Goal: Communication & Community: Participate in discussion

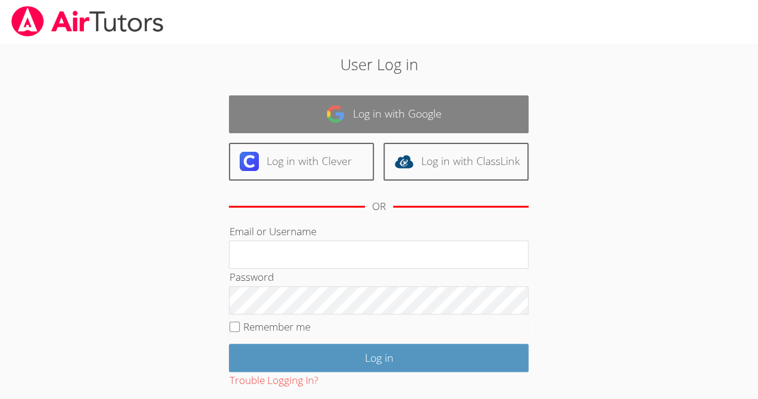
click at [300, 110] on link "Log in with Google" at bounding box center [379, 114] width 300 height 38
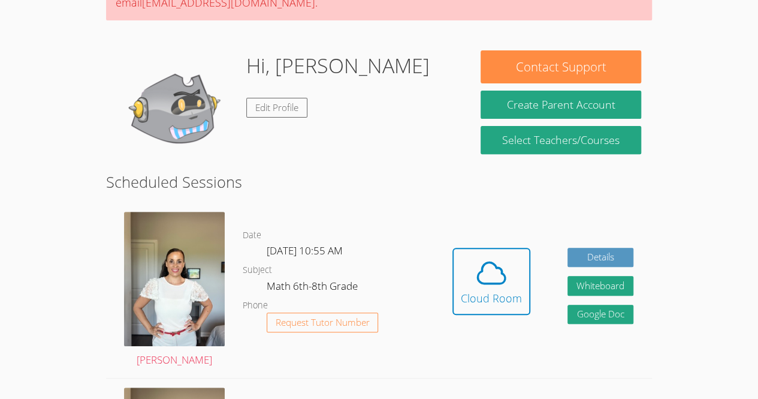
scroll to position [158, 0]
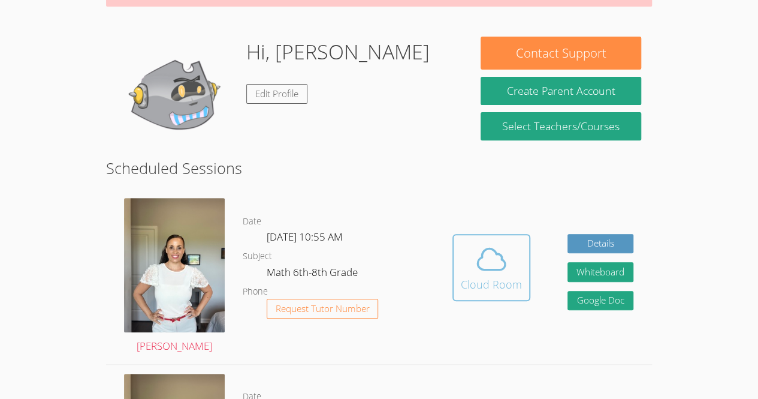
click at [475, 282] on div "Cloud Room" at bounding box center [491, 284] width 61 height 17
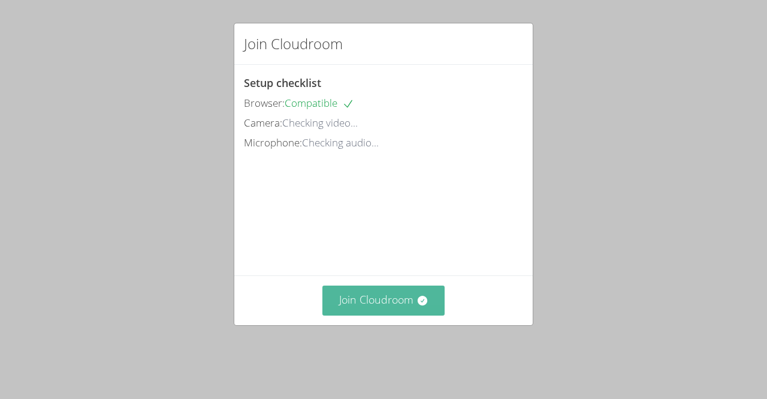
click at [364, 305] on button "Join Cloudroom" at bounding box center [384, 299] width 123 height 29
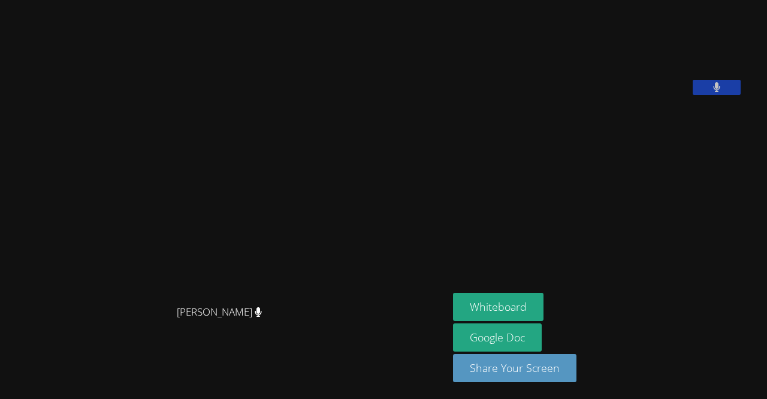
click at [693, 95] on button at bounding box center [717, 87] width 48 height 15
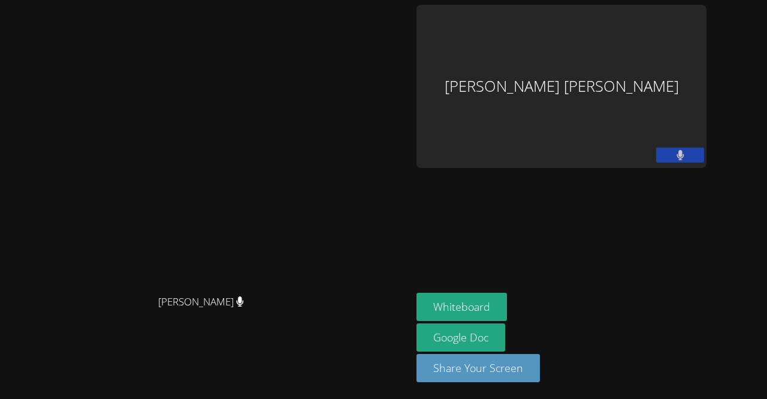
click at [703, 182] on aside "Maria Ramos Perez Whiteboard Google Doc Share Your Screen" at bounding box center [562, 199] width 300 height 399
click at [116, 136] on video at bounding box center [206, 175] width 180 height 227
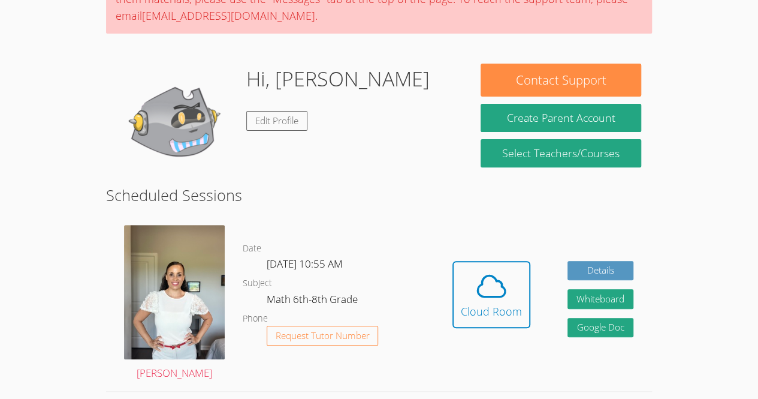
scroll to position [132, 0]
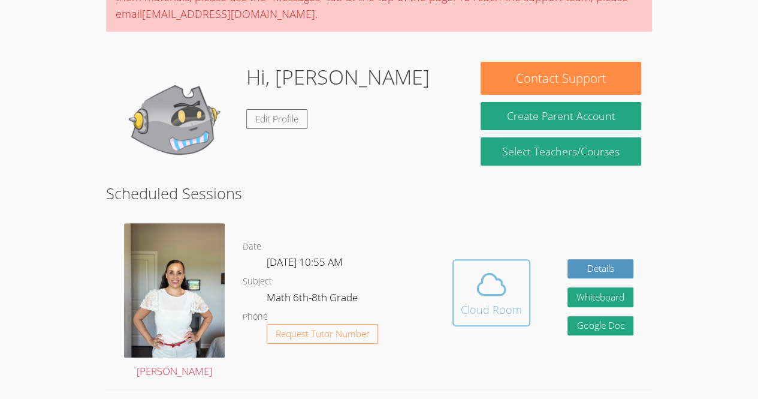
click at [502, 295] on icon at bounding box center [492, 284] width 34 height 34
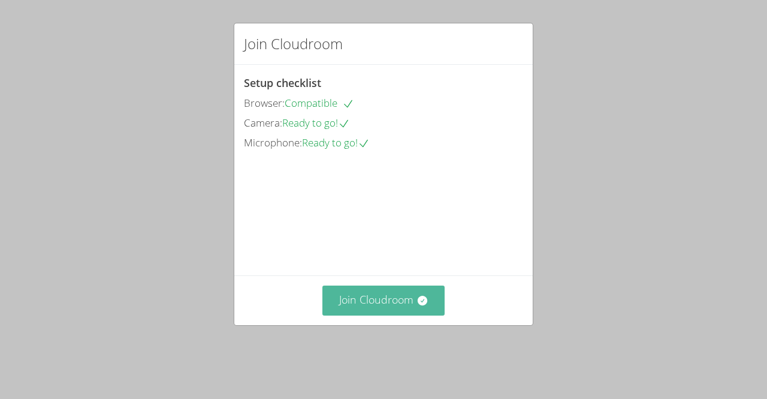
click at [384, 315] on button "Join Cloudroom" at bounding box center [384, 299] width 123 height 29
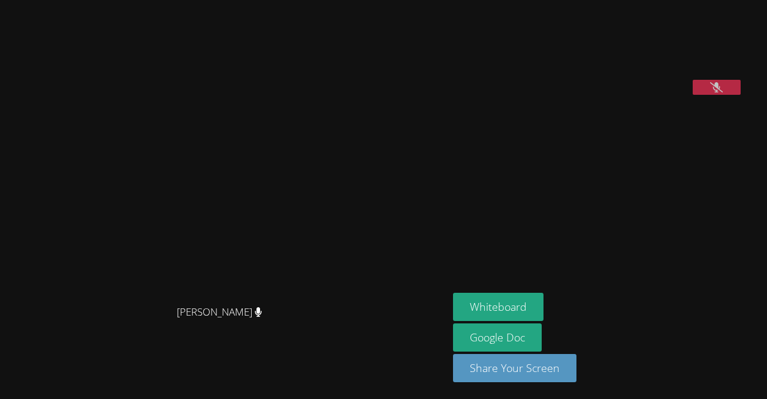
click at [723, 95] on button at bounding box center [717, 87] width 48 height 15
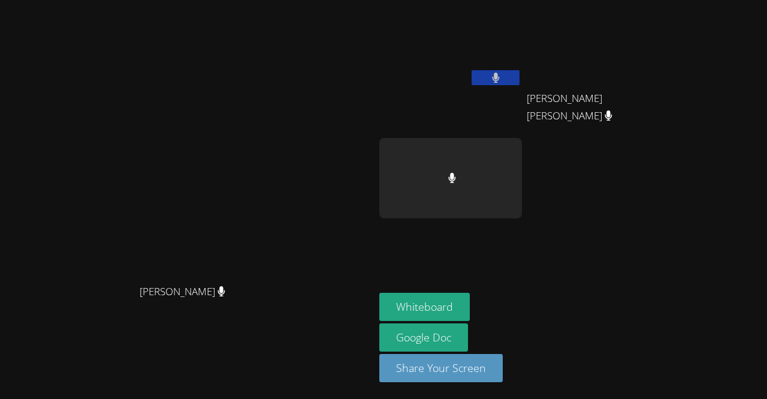
click at [520, 71] on button at bounding box center [496, 77] width 48 height 15
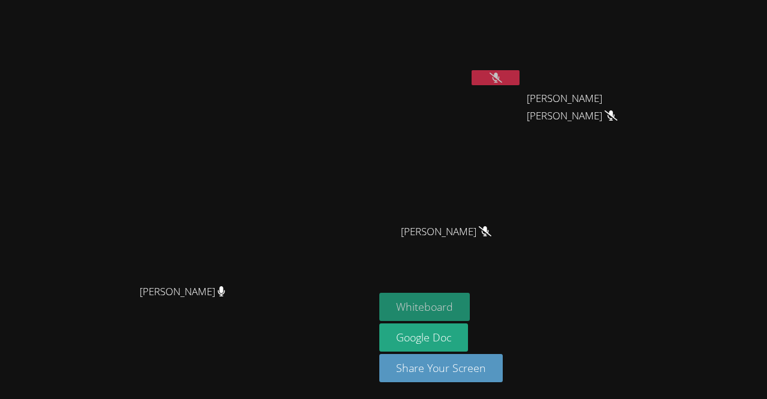
click at [470, 306] on button "Whiteboard" at bounding box center [424, 307] width 91 height 28
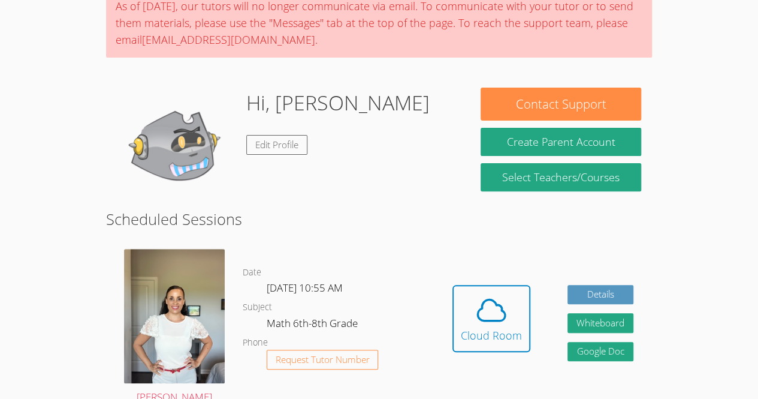
scroll to position [144, 0]
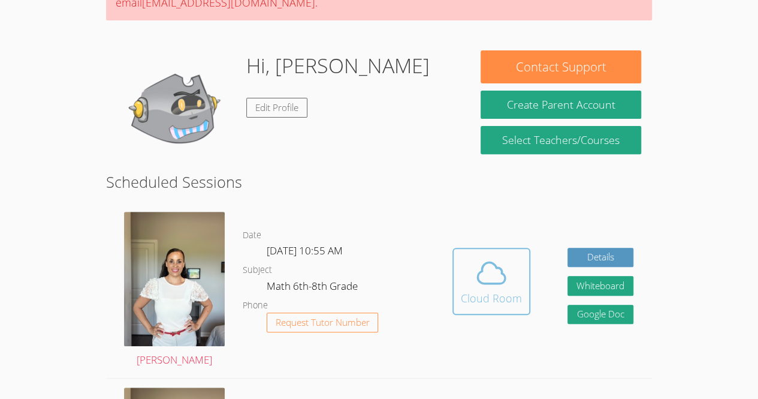
click at [492, 285] on icon at bounding box center [492, 273] width 34 height 34
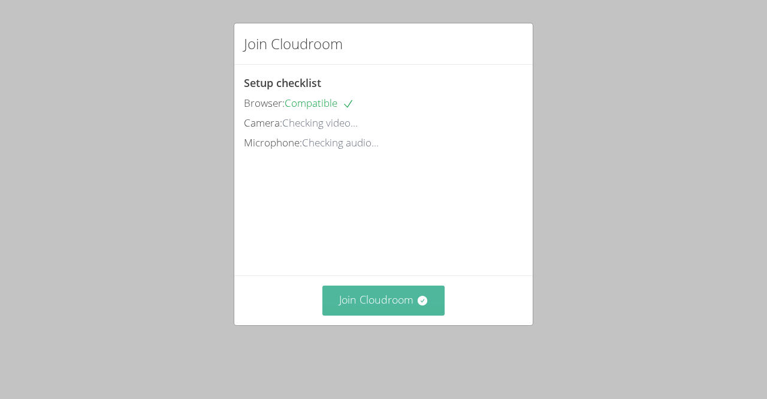
click at [388, 304] on button "Join Cloudroom" at bounding box center [384, 299] width 123 height 29
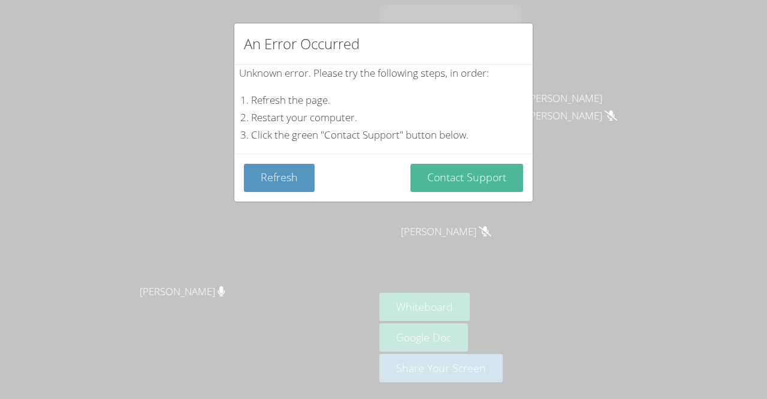
click at [459, 166] on button "Contact Support" at bounding box center [467, 178] width 113 height 28
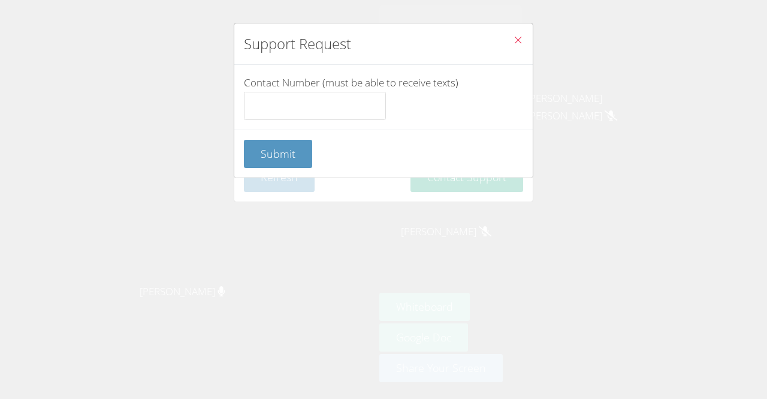
click at [513, 42] on icon "Close" at bounding box center [518, 40] width 10 height 10
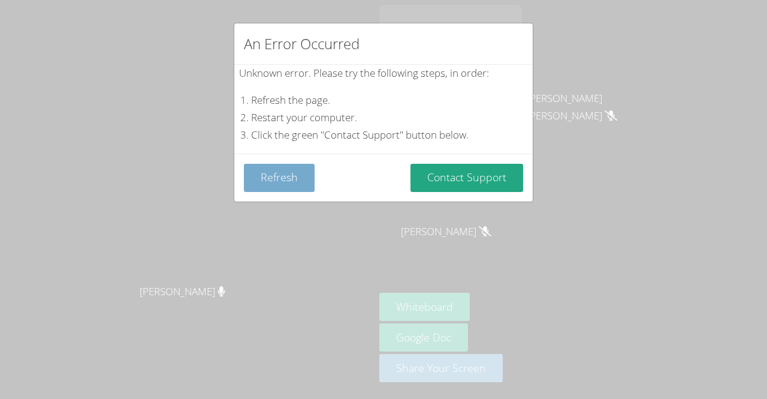
click at [279, 185] on button "Refresh" at bounding box center [279, 178] width 71 height 28
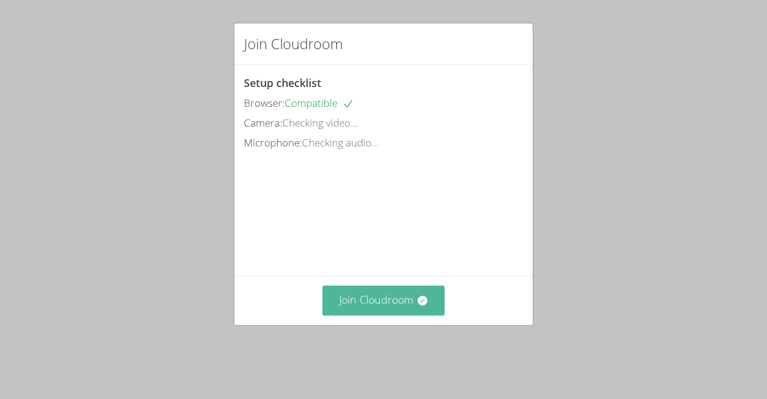
click at [373, 315] on button "Join Cloudroom" at bounding box center [384, 299] width 123 height 29
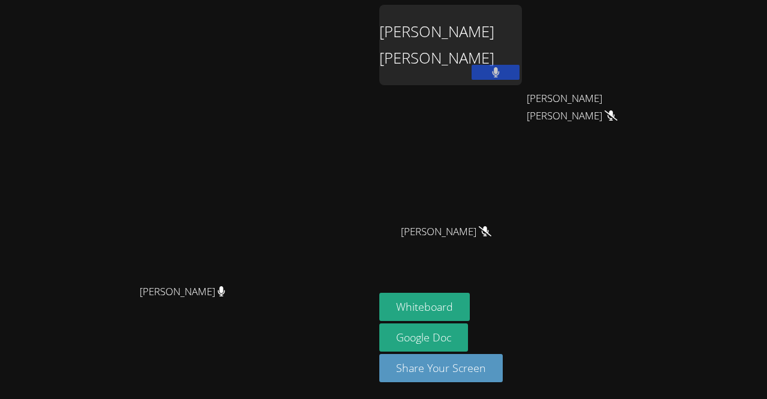
click at [520, 68] on button at bounding box center [496, 72] width 48 height 15
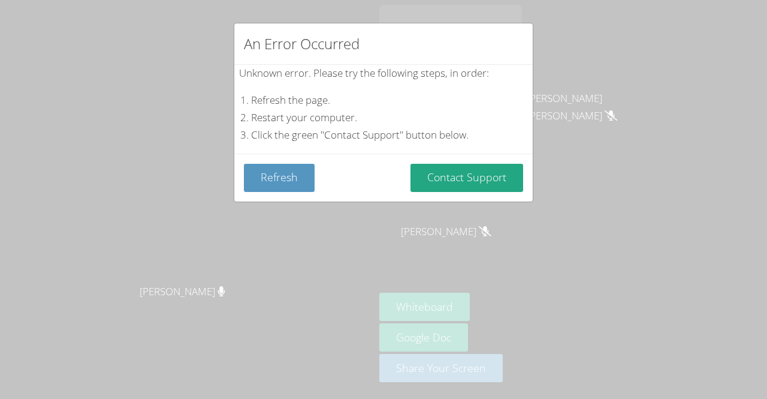
click at [448, 297] on div "An Error Occurred Unknown error. Please try the following steps, in order: Refr…" at bounding box center [383, 199] width 767 height 399
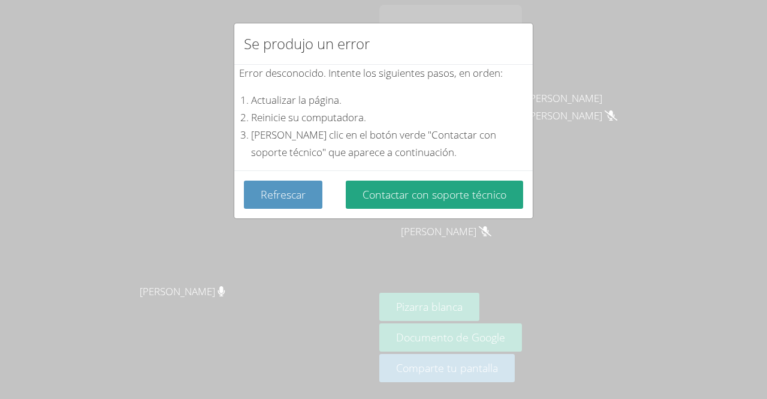
click at [612, 188] on div "Se produjo un error Error desconocido. Intente los siguientes pasos, en orden: …" at bounding box center [383, 199] width 767 height 399
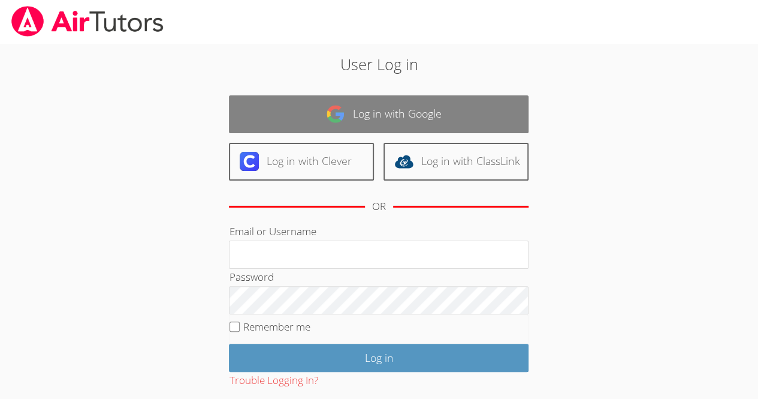
click at [362, 115] on link "Log in with Google" at bounding box center [379, 114] width 300 height 38
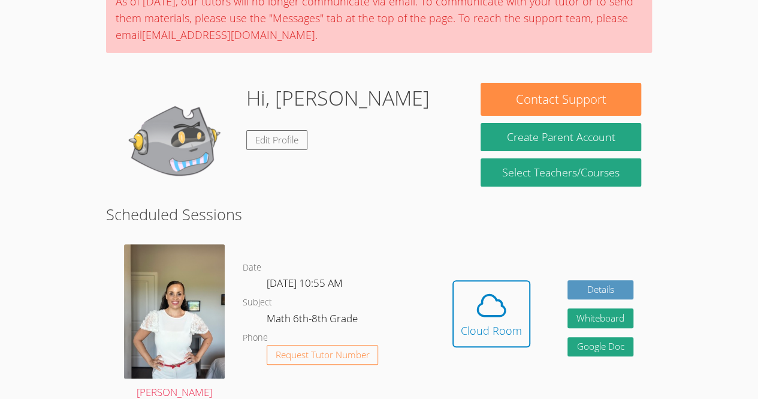
scroll to position [112, 0]
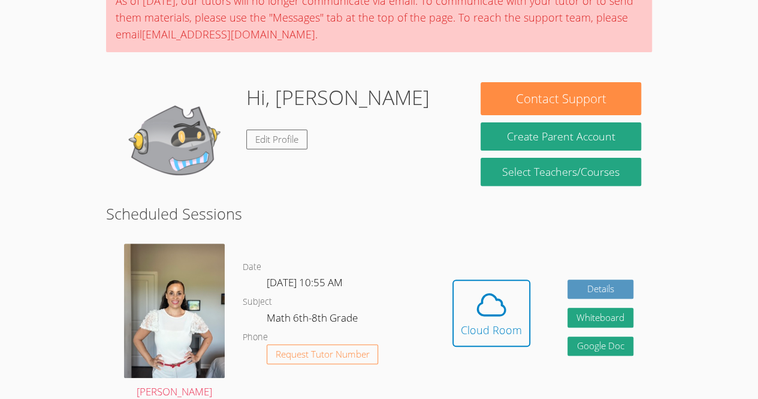
click at [469, 275] on div "Hidden Cloud Room Details Whiteboard Hidden Google Doc" at bounding box center [543, 321] width 218 height 174
click at [489, 313] on icon at bounding box center [492, 305] width 34 height 34
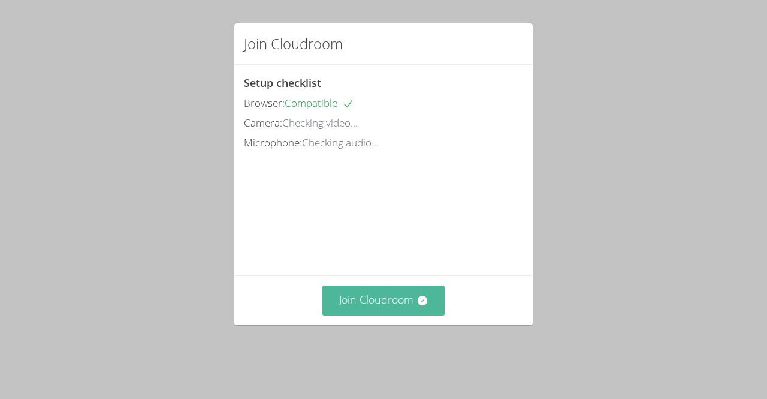
click at [354, 309] on button "Join Cloudroom" at bounding box center [384, 299] width 123 height 29
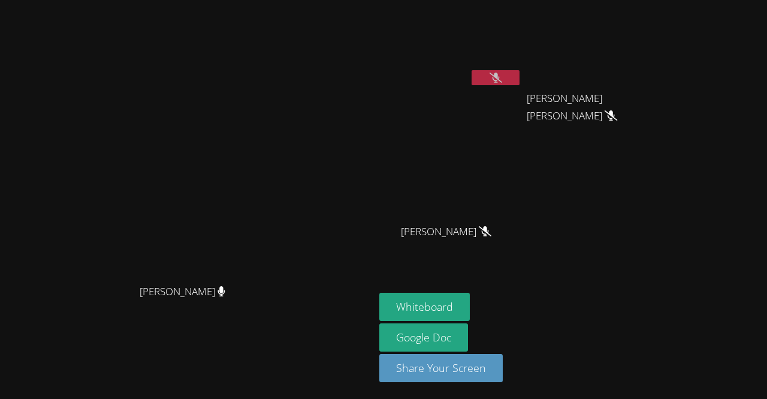
click at [502, 79] on icon at bounding box center [496, 78] width 13 height 10
click at [499, 79] on icon at bounding box center [495, 78] width 7 height 10
click at [470, 303] on button "Whiteboard" at bounding box center [424, 307] width 91 height 28
click at [379, 293] on button "Whiteboard" at bounding box center [424, 307] width 91 height 28
click at [98, 278] on video at bounding box center [188, 176] width 180 height 206
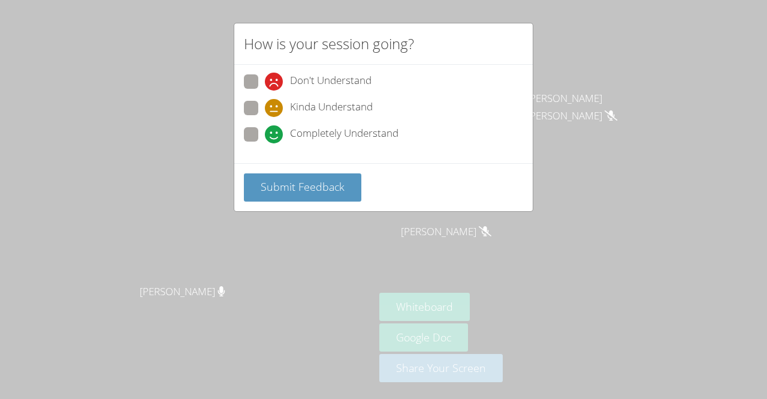
click at [350, 103] on span "Kinda Understand" at bounding box center [331, 108] width 83 height 18
click at [275, 103] on input "Kinda Understand" at bounding box center [270, 106] width 10 height 10
radio input "true"
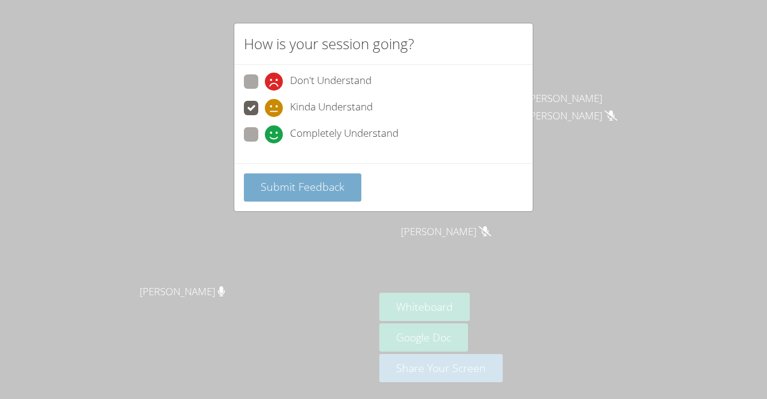
click at [321, 188] on span "Submit Feedback" at bounding box center [303, 186] width 84 height 14
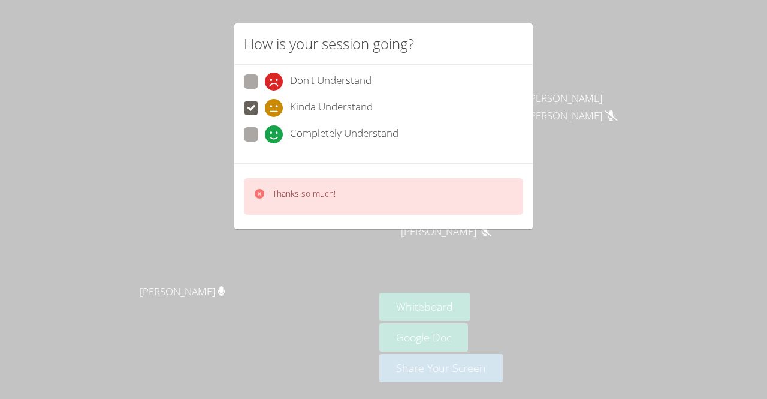
click at [243, 227] on video at bounding box center [188, 176] width 180 height 206
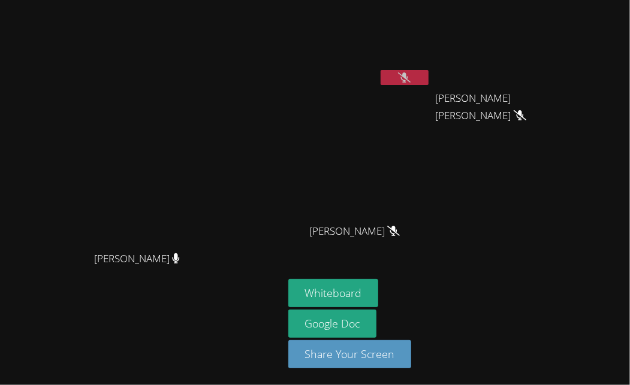
click at [583, 1] on aside "Maria Ramos Perez Aldo Roldan Osorio Regules Aldo Roldan Osorio Regules Salomon…" at bounding box center [434, 192] width 300 height 385
click at [583, 3] on aside "Maria Ramos Perez Aldo Roldan Osorio Regules Aldo Roldan Osorio Regules Salomon…" at bounding box center [434, 192] width 300 height 385
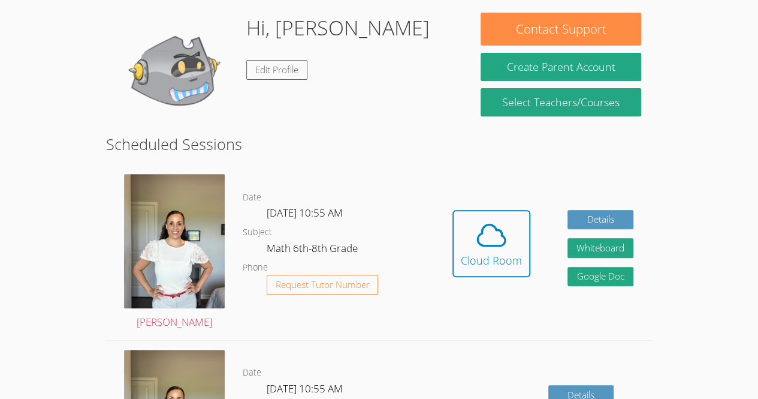
scroll to position [186, 0]
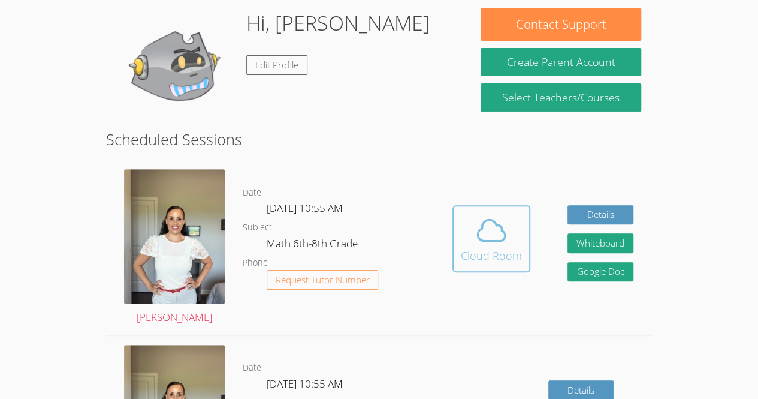
click at [492, 260] on div "Cloud Room" at bounding box center [491, 255] width 61 height 17
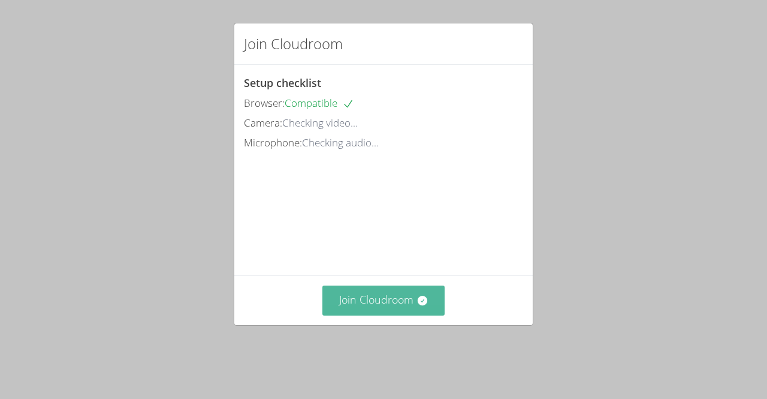
click at [368, 315] on button "Join Cloudroom" at bounding box center [384, 299] width 123 height 29
